Goal: Browse casually: Explore the website without a specific task or goal

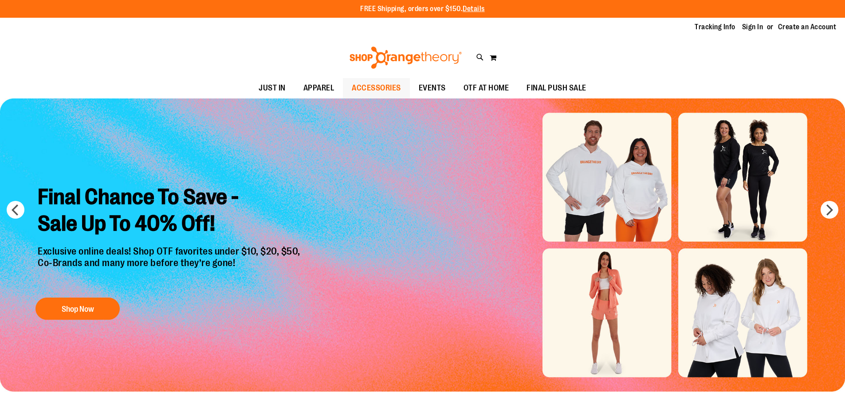
click at [391, 87] on span "ACCESSORIES" at bounding box center [376, 88] width 49 height 20
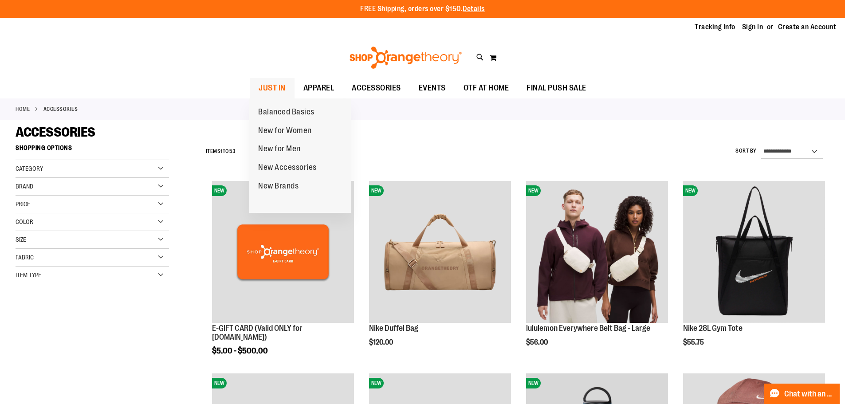
click at [282, 90] on span "JUST IN" at bounding box center [272, 88] width 27 height 20
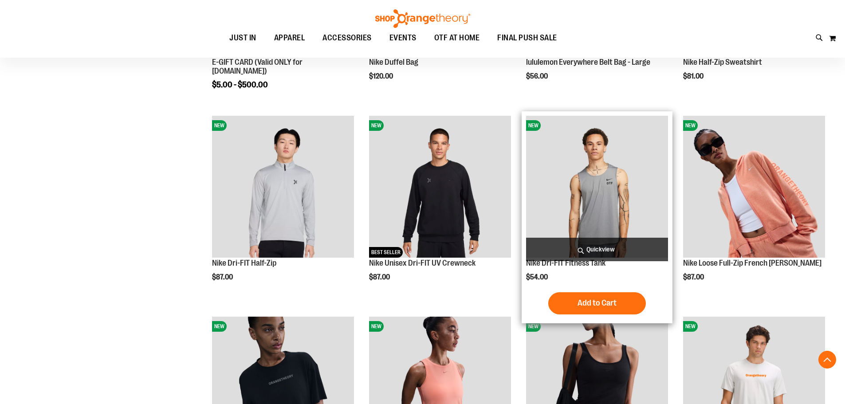
scroll to position [168, 0]
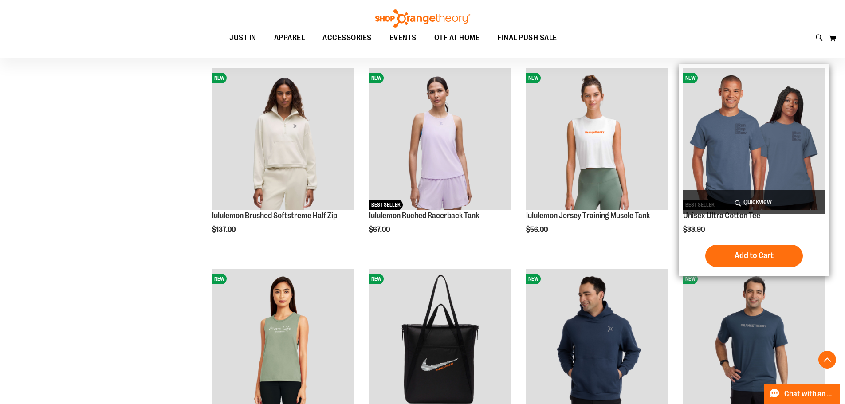
scroll to position [611, 0]
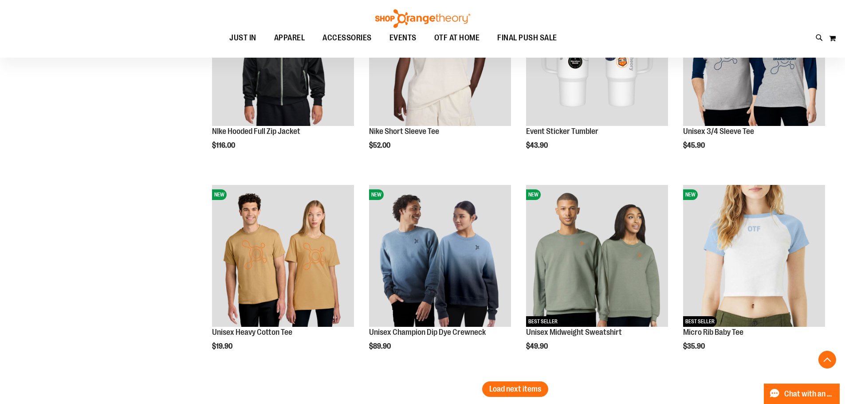
scroll to position [1543, 0]
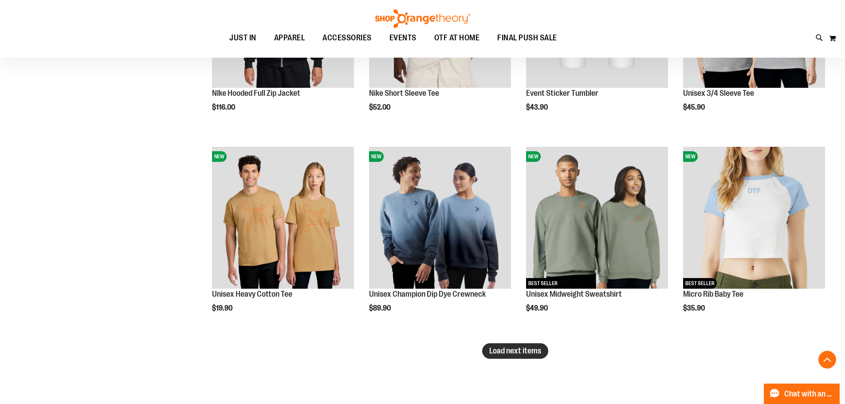
click at [495, 350] on span "Load next items" at bounding box center [515, 350] width 52 height 9
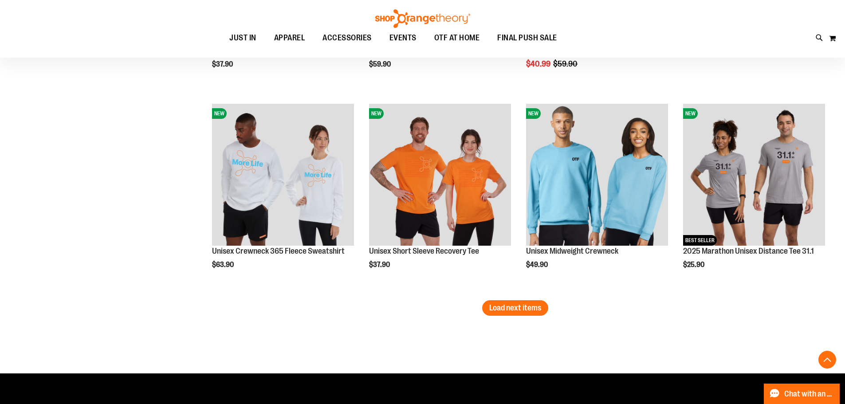
scroll to position [2208, 0]
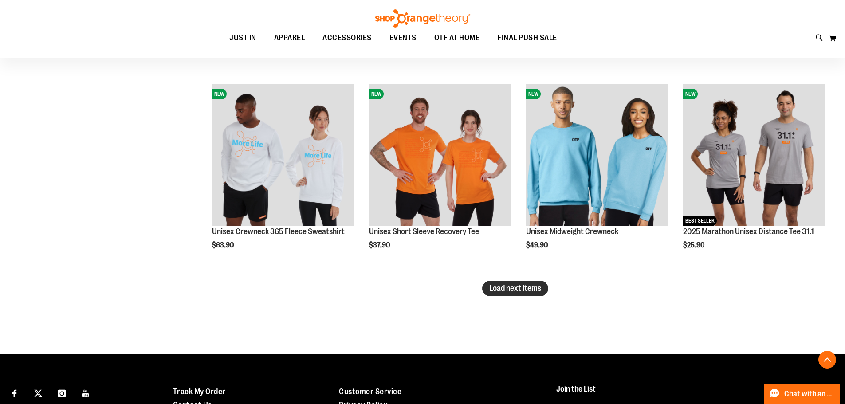
click at [537, 294] on button "Load next items" at bounding box center [515, 289] width 66 height 16
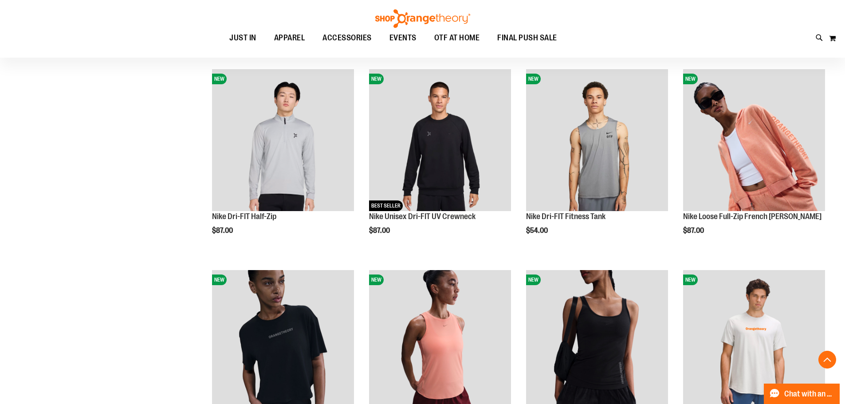
scroll to position [80, 0]
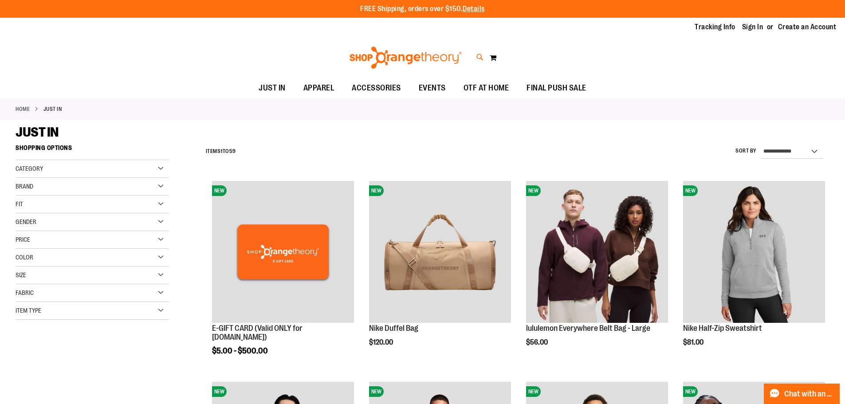
click at [477, 57] on icon at bounding box center [480, 57] width 8 height 10
